Goal: Navigation & Orientation: Find specific page/section

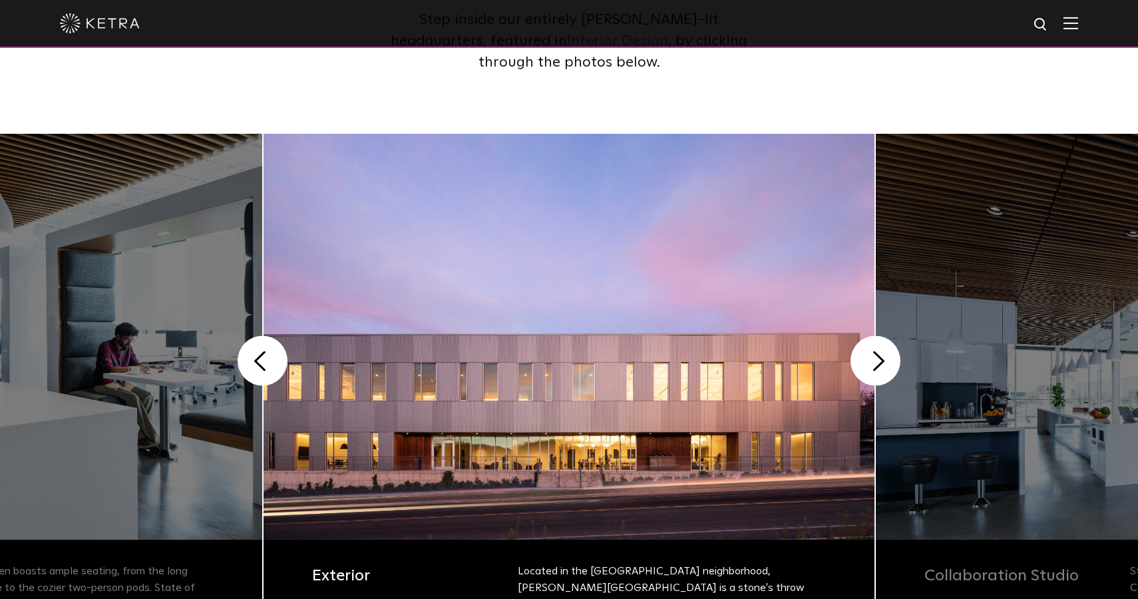
scroll to position [229, 0]
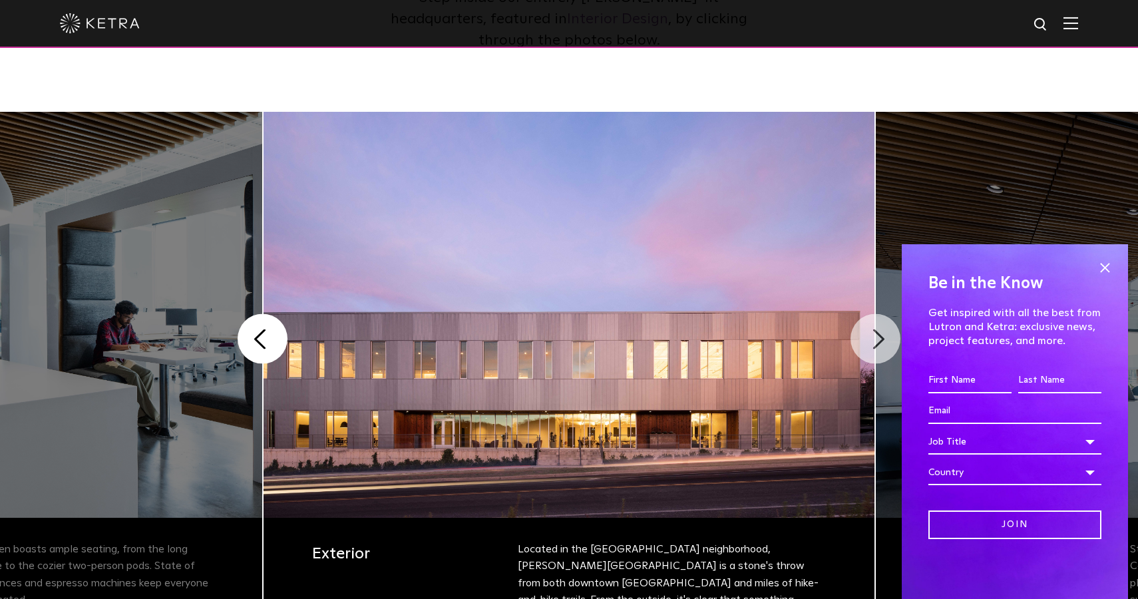
click at [879, 333] on button "Next" at bounding box center [876, 339] width 50 height 50
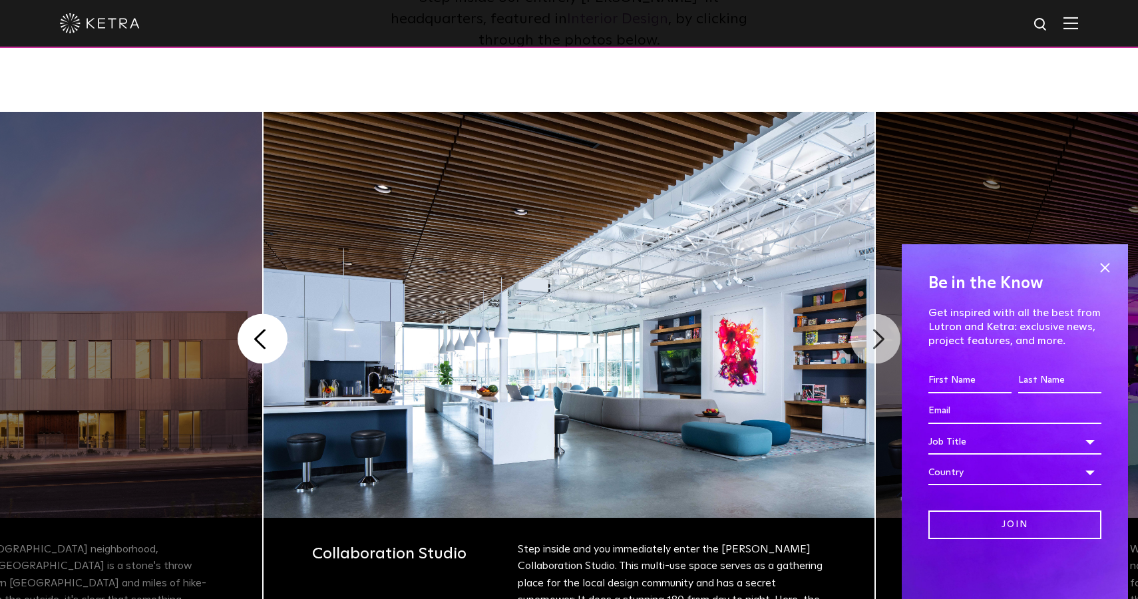
click at [879, 334] on button "Next" at bounding box center [876, 339] width 50 height 50
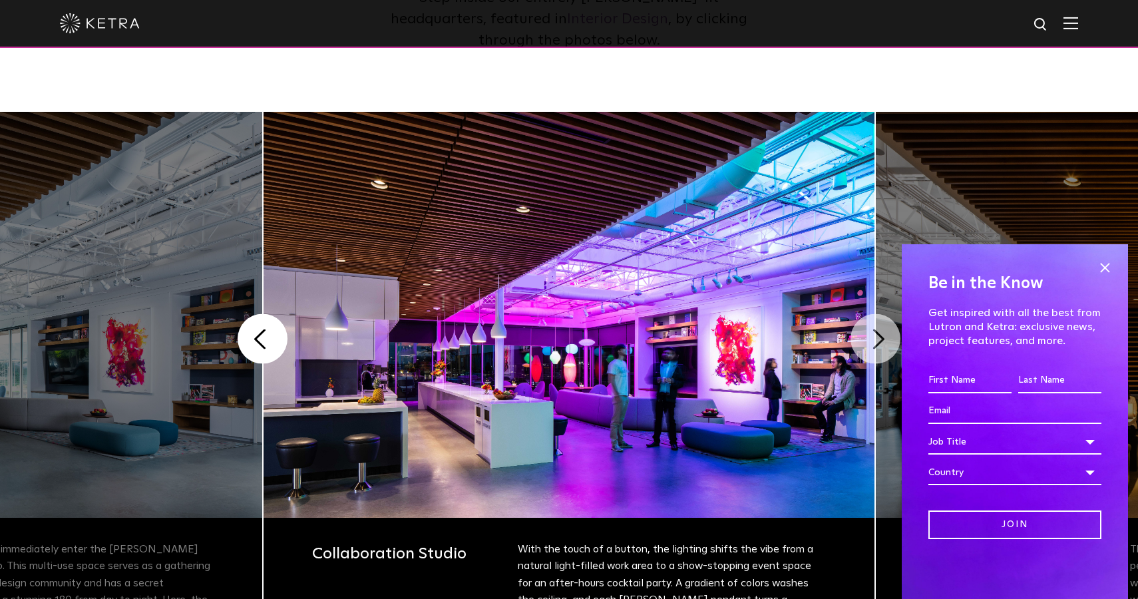
click at [879, 335] on button "Next" at bounding box center [876, 339] width 50 height 50
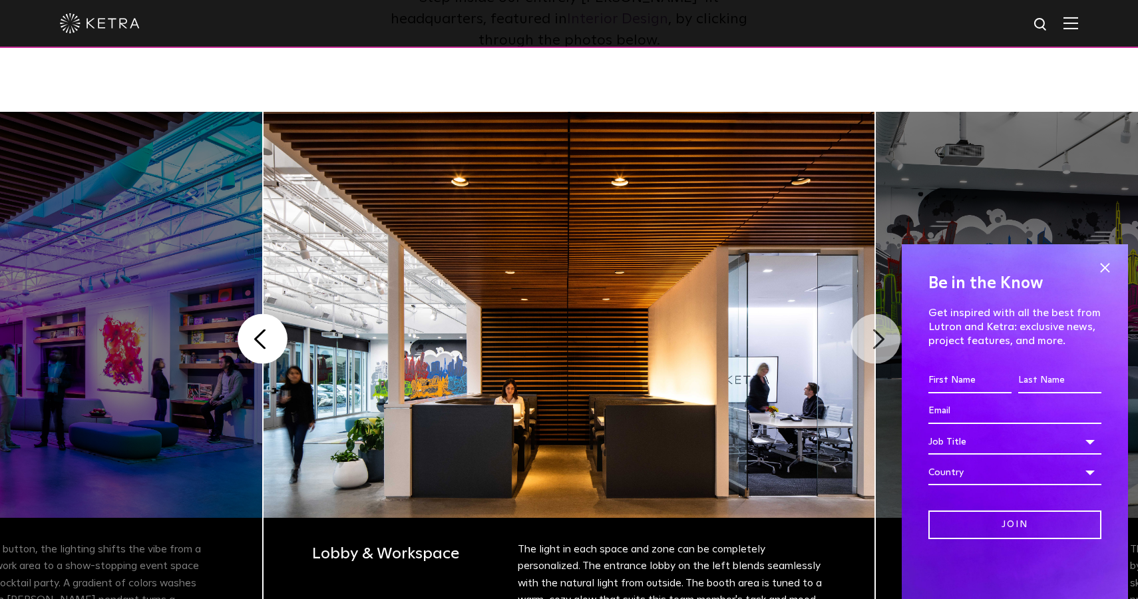
click at [879, 335] on button "Next" at bounding box center [876, 339] width 50 height 50
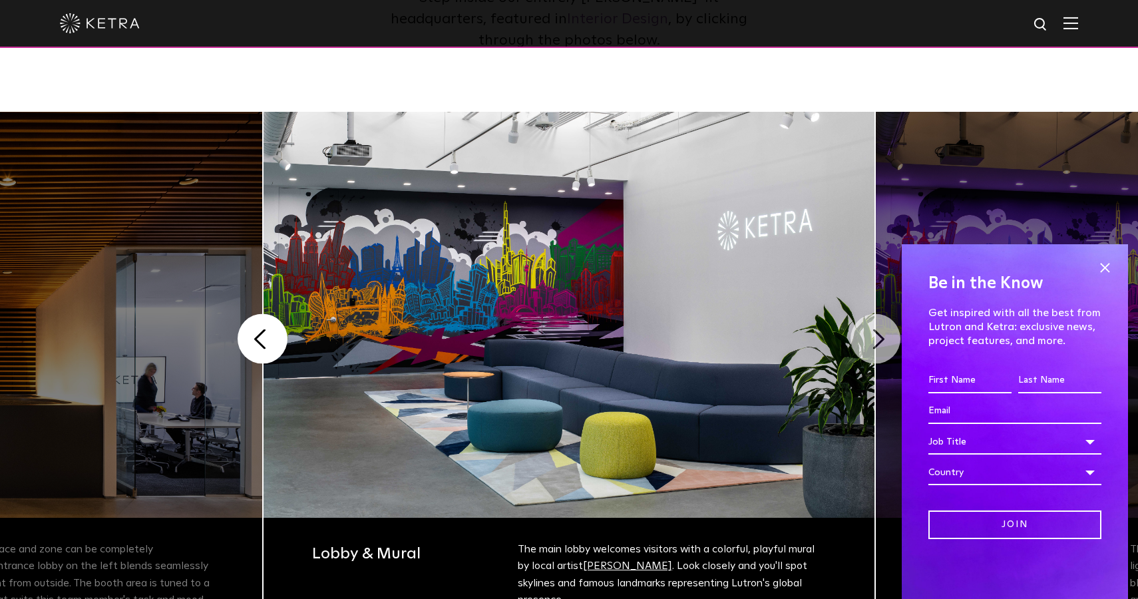
click at [879, 335] on button "Next" at bounding box center [876, 339] width 50 height 50
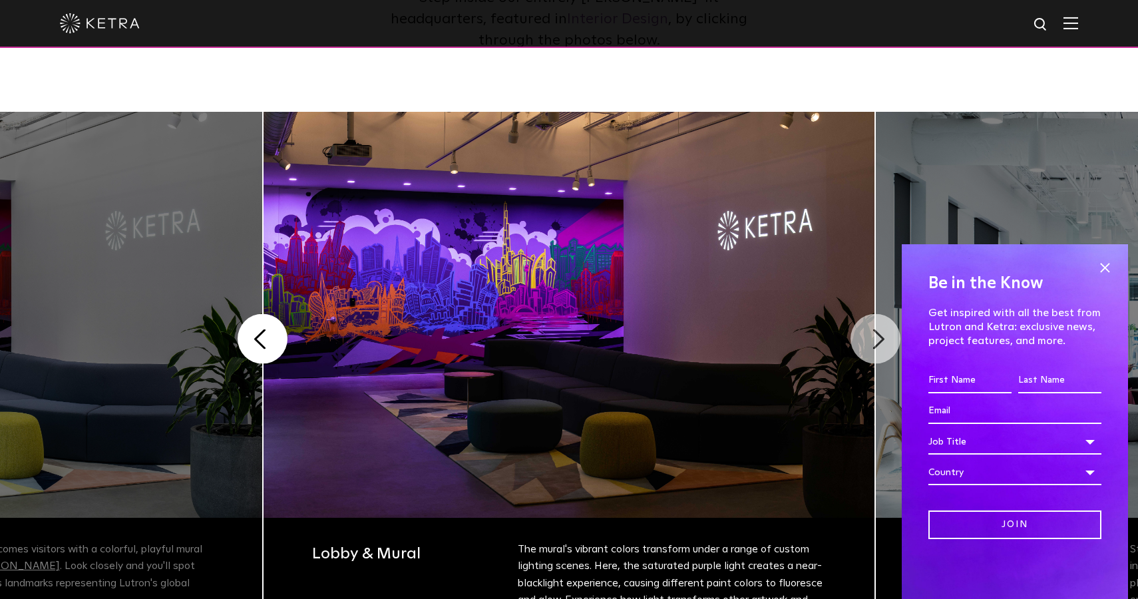
click at [879, 335] on button "Next" at bounding box center [876, 339] width 50 height 50
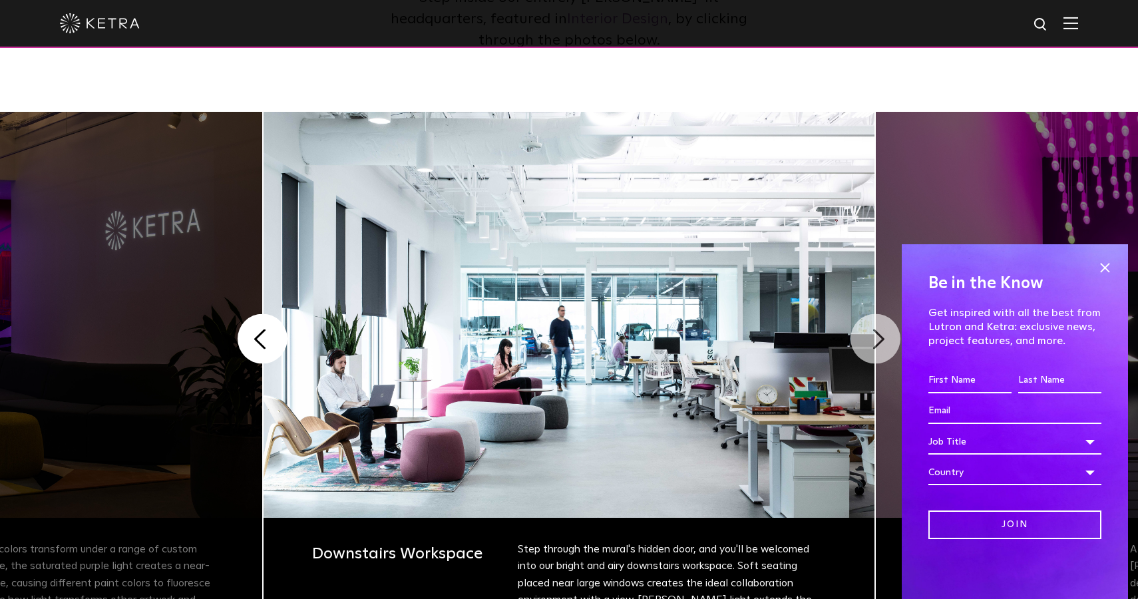
click at [879, 335] on button "Next" at bounding box center [876, 339] width 50 height 50
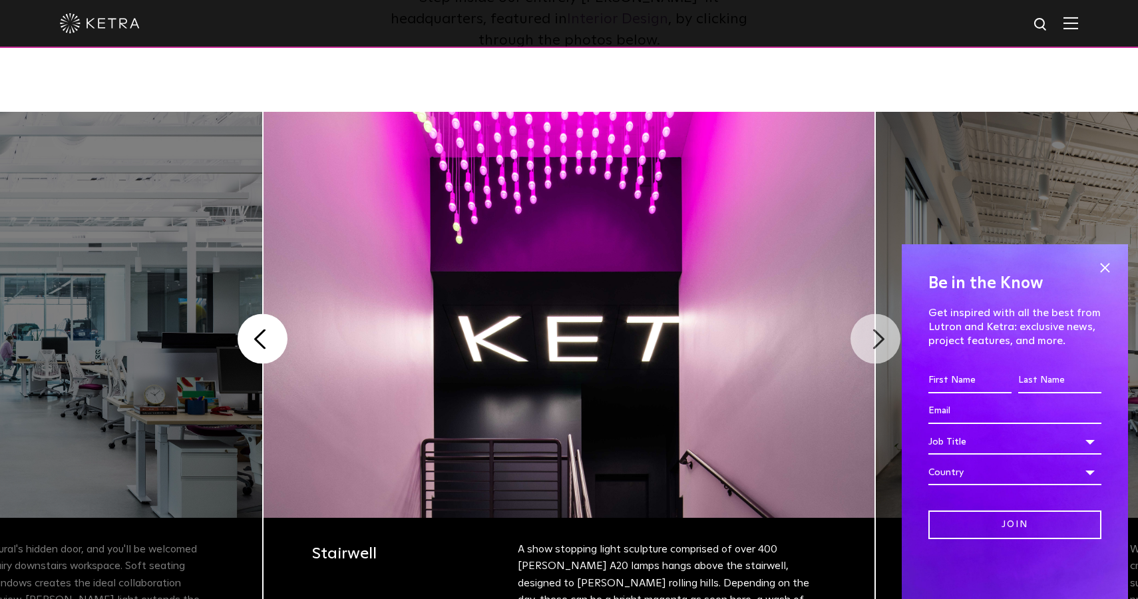
click at [879, 335] on button "Next" at bounding box center [876, 339] width 50 height 50
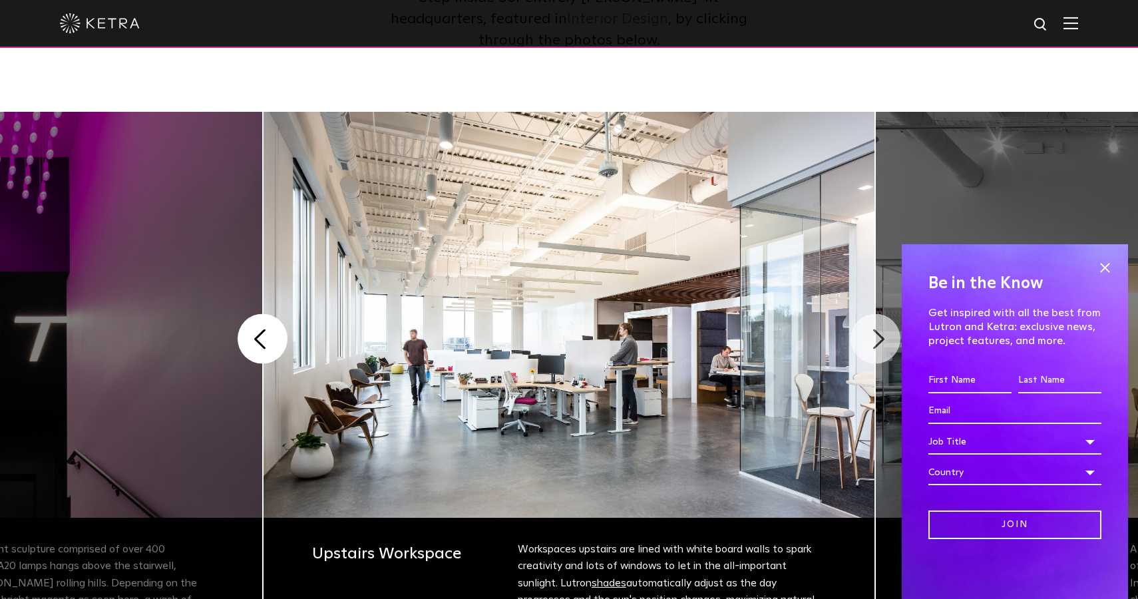
click at [879, 335] on button "Next" at bounding box center [876, 339] width 50 height 50
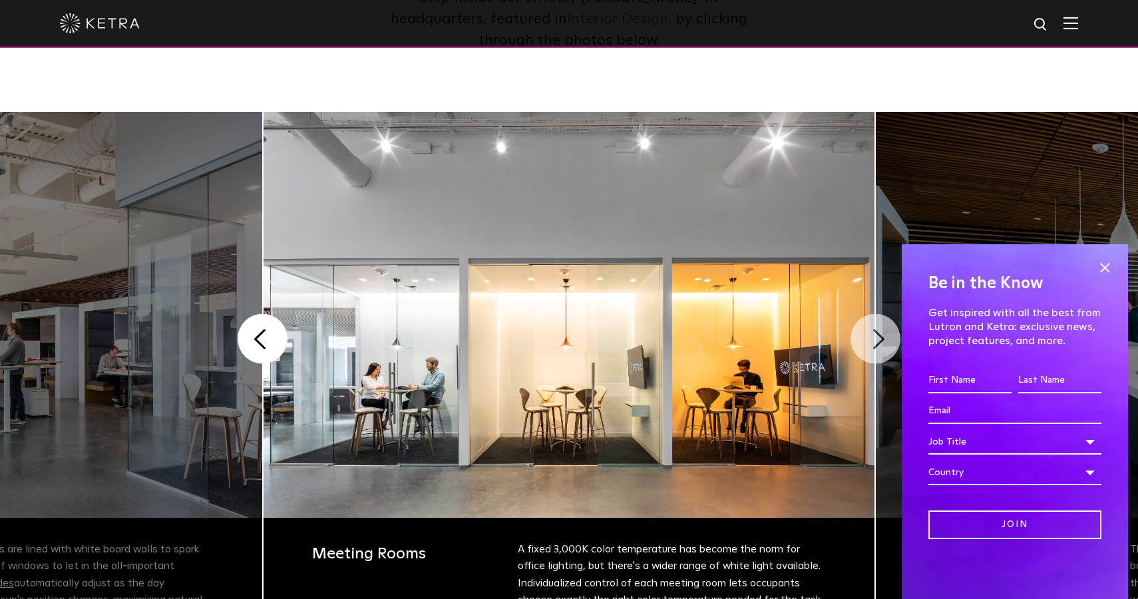
click at [878, 337] on button "Next" at bounding box center [876, 339] width 50 height 50
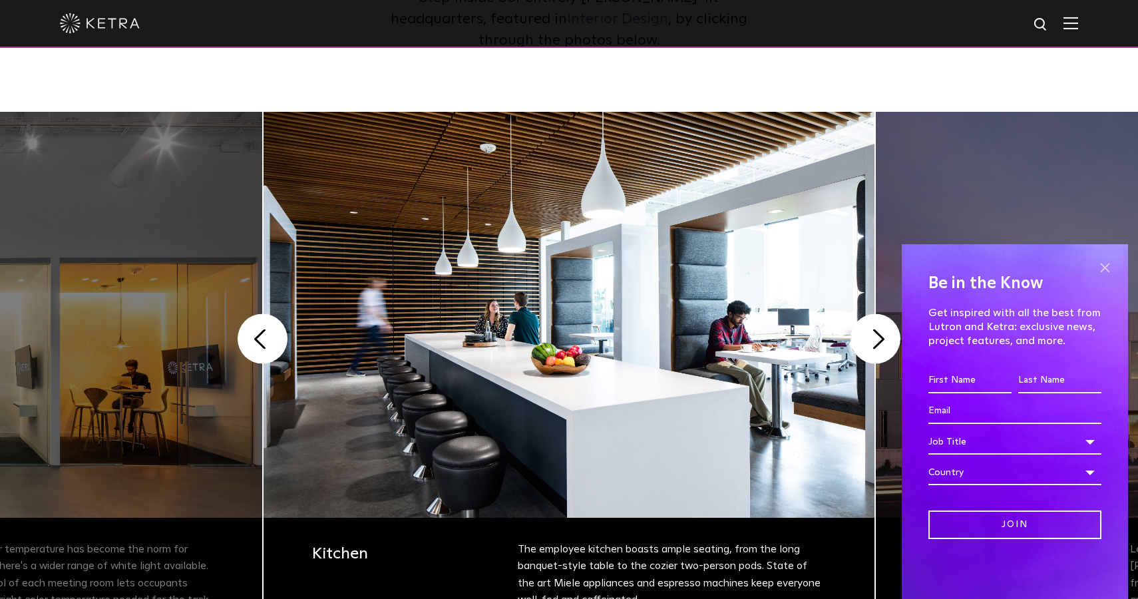
click at [1107, 269] on span at bounding box center [1105, 268] width 20 height 20
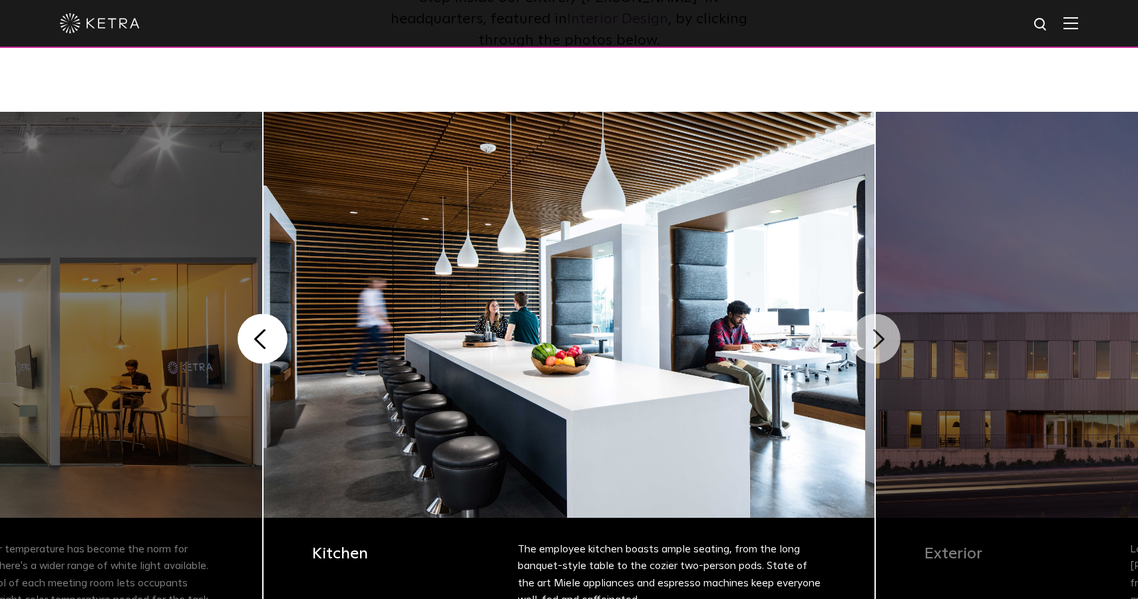
click at [871, 337] on button "Next" at bounding box center [876, 339] width 50 height 50
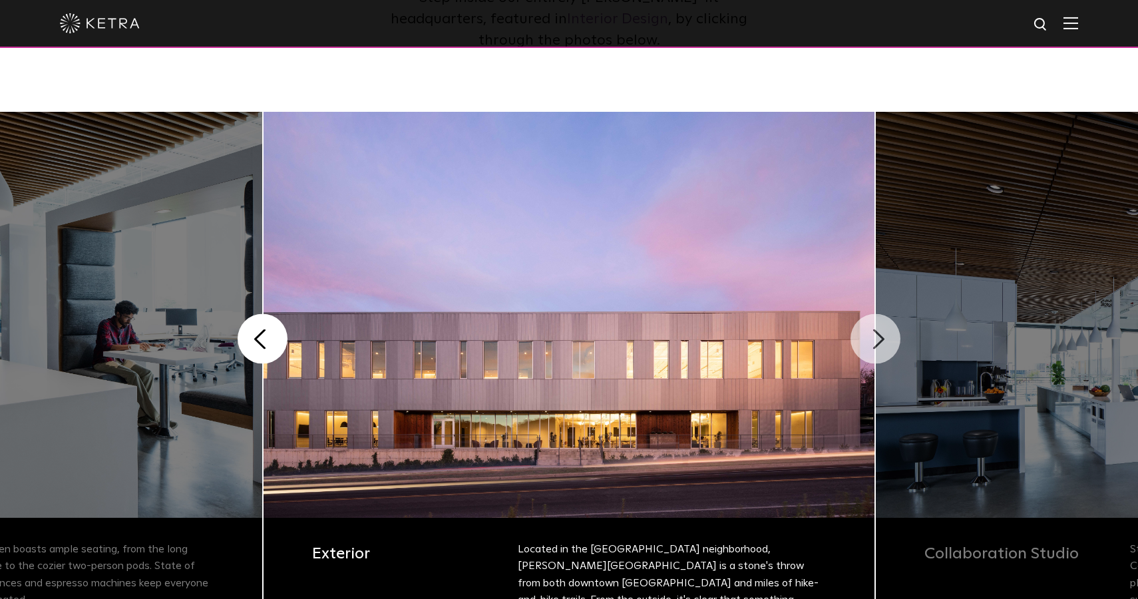
click at [871, 337] on button "Next" at bounding box center [876, 339] width 50 height 50
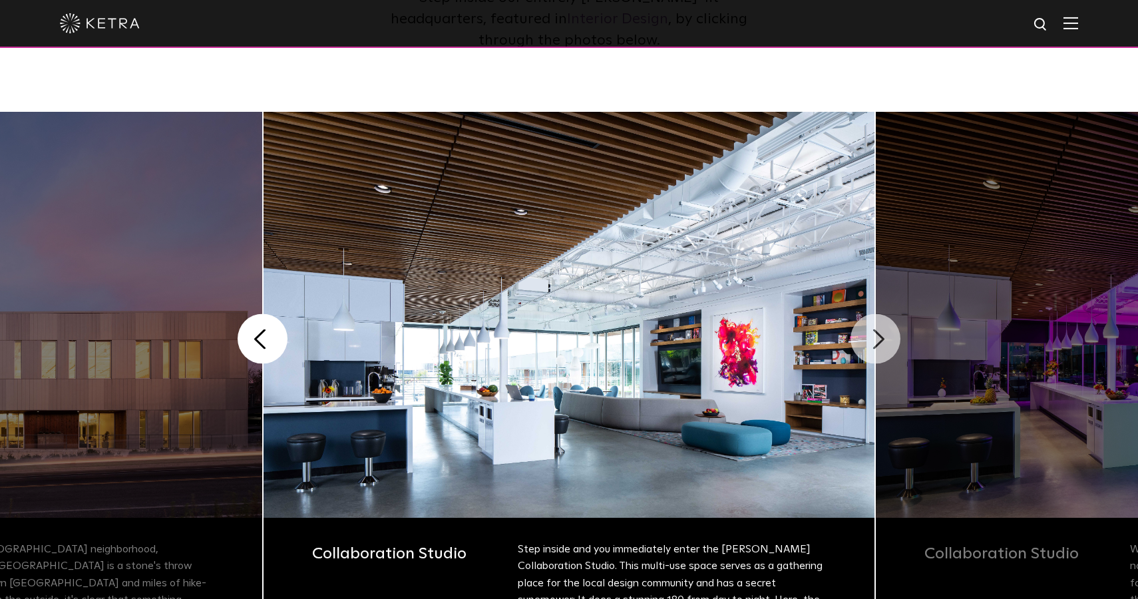
click at [871, 337] on button "Next" at bounding box center [876, 339] width 50 height 50
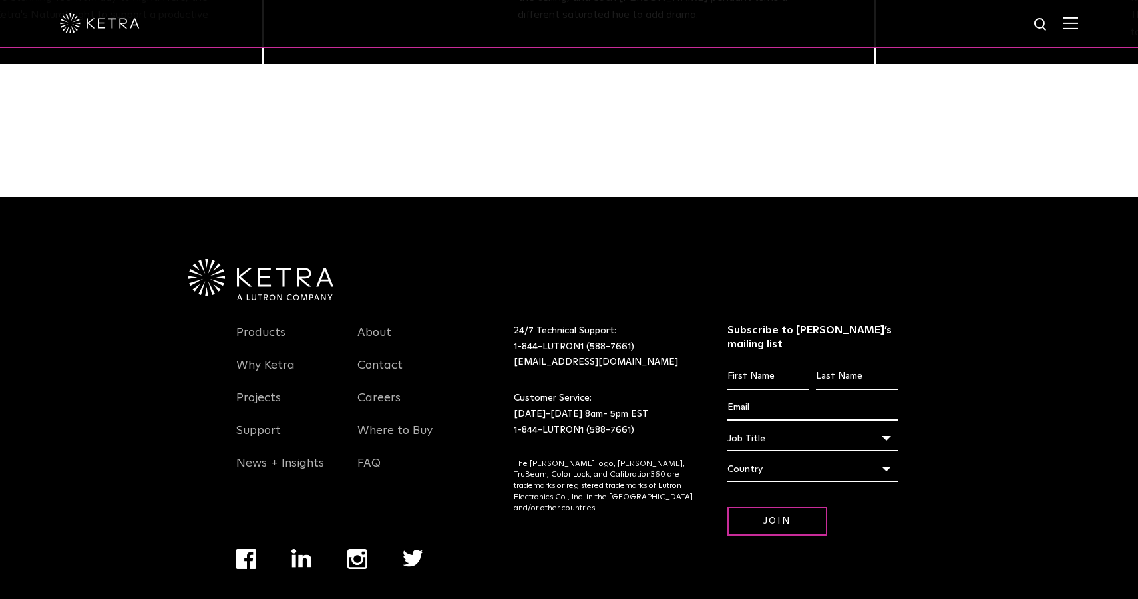
scroll to position [829, 0]
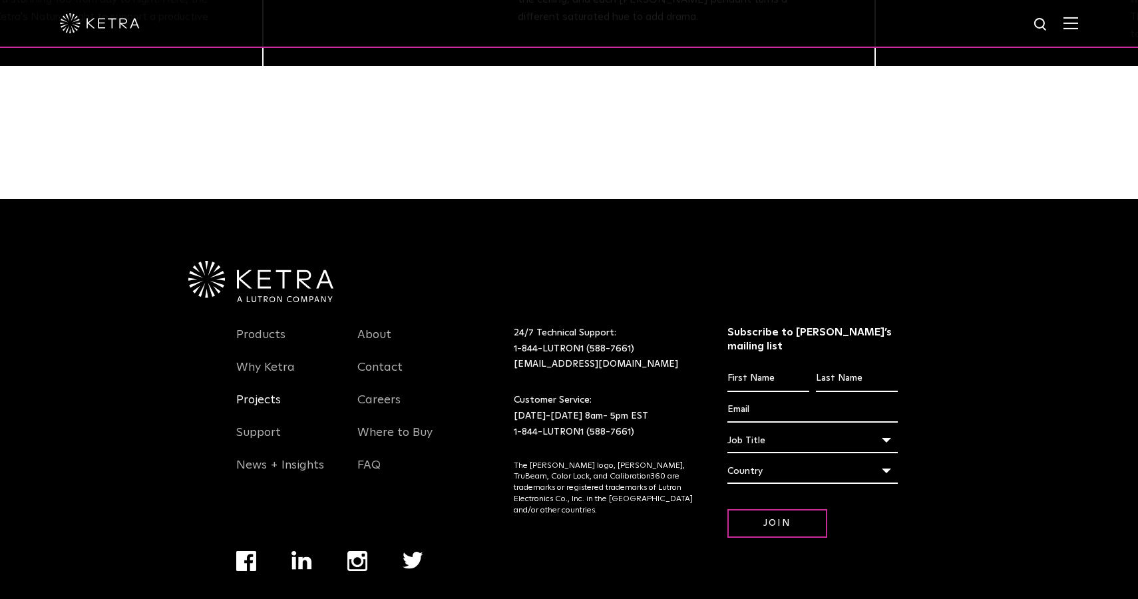
click at [272, 394] on link "Projects" at bounding box center [258, 408] width 45 height 31
